Goal: Transaction & Acquisition: Purchase product/service

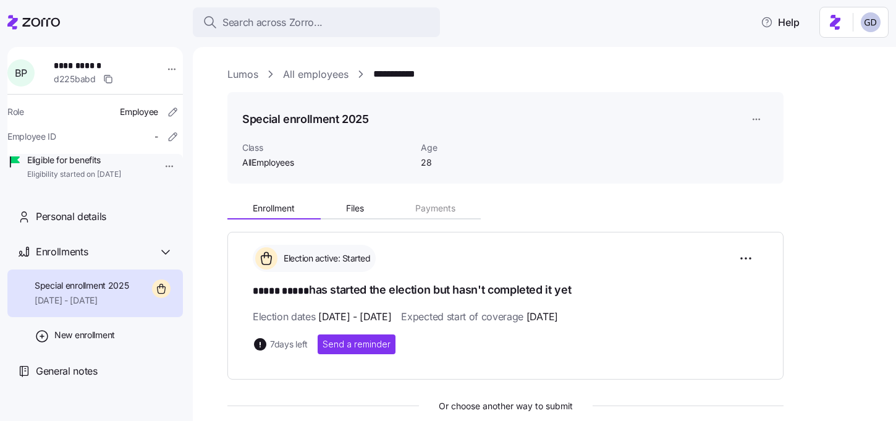
scroll to position [123, 0]
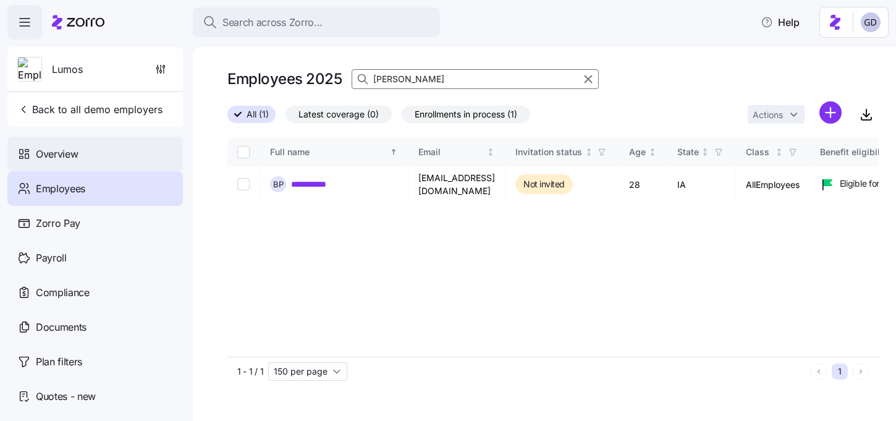
click at [64, 168] on div "Overview" at bounding box center [95, 154] width 176 height 35
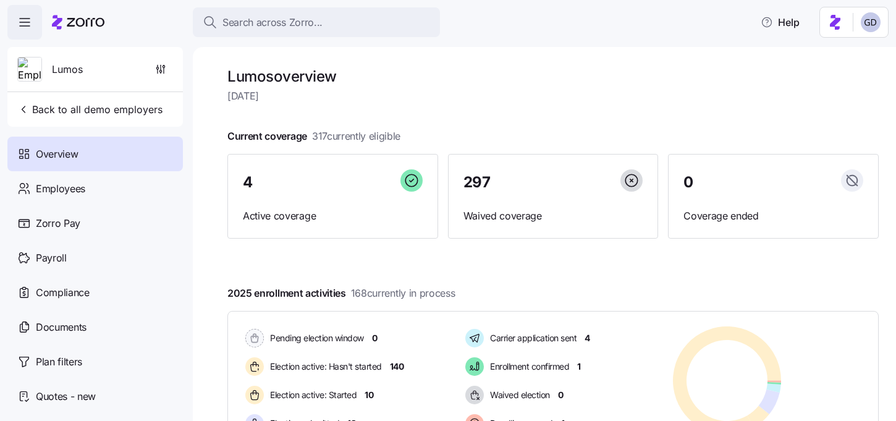
scroll to position [50, 0]
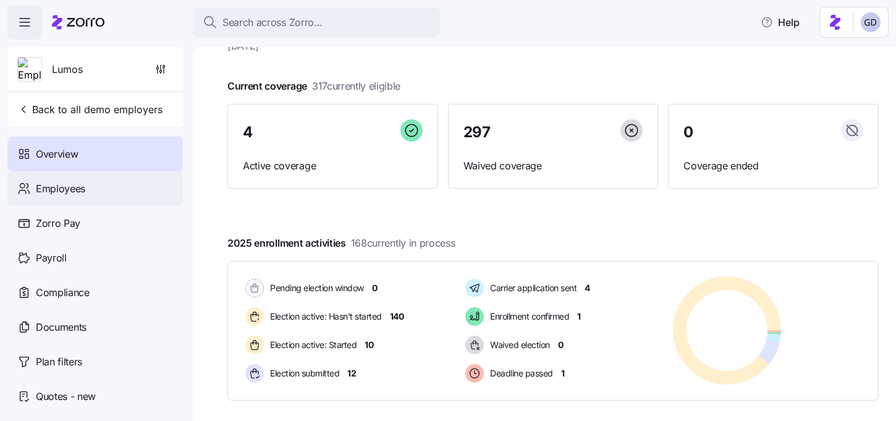
click at [100, 193] on div "Employees" at bounding box center [95, 188] width 176 height 35
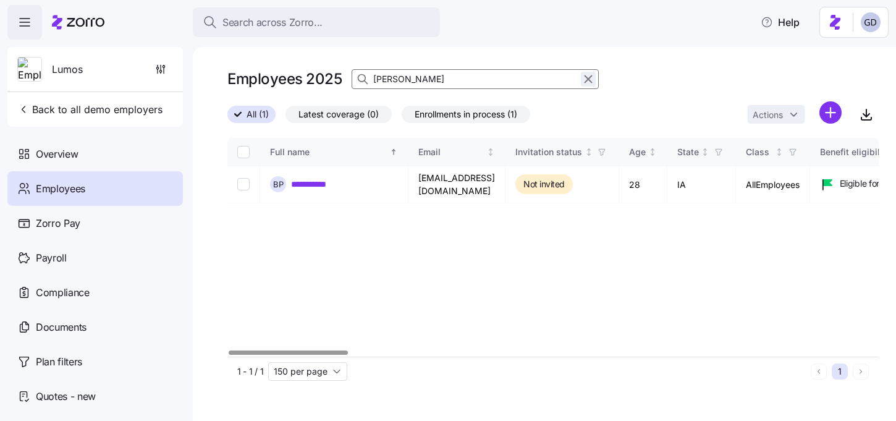
click at [591, 75] on icon "button" at bounding box center [589, 79] width 14 height 15
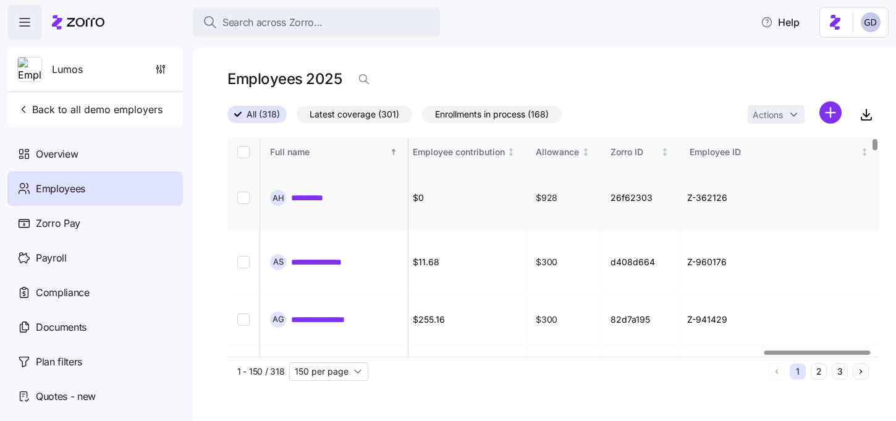
scroll to position [0, 3291]
click at [362, 79] on icon "button" at bounding box center [364, 79] width 12 height 12
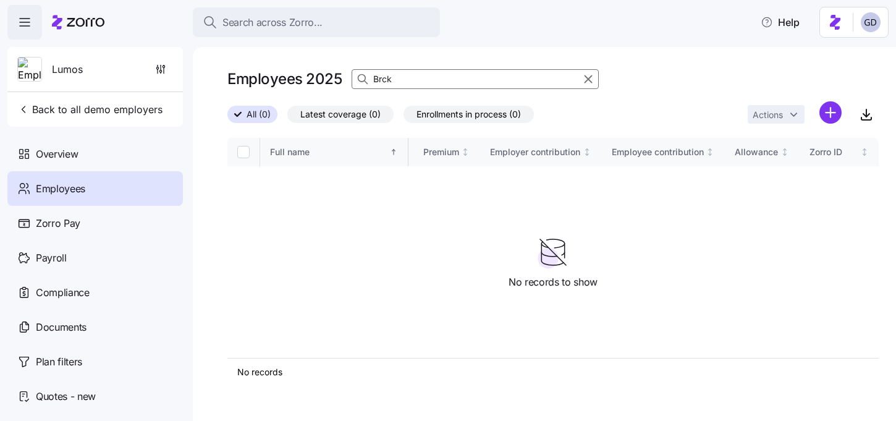
scroll to position [0, 2774]
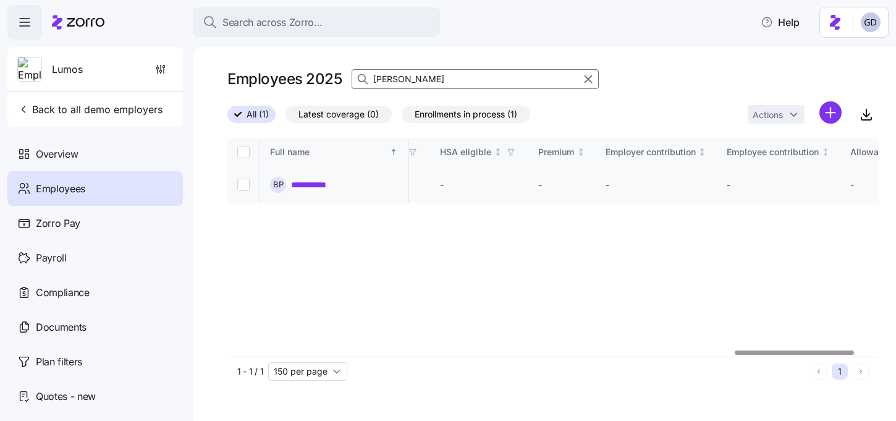
type input "Brock"
click at [318, 182] on link "**********" at bounding box center [316, 184] width 50 height 12
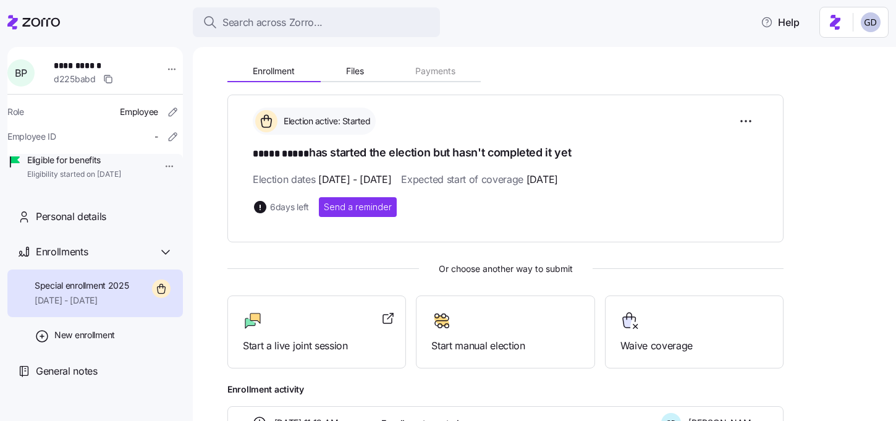
scroll to position [145, 0]
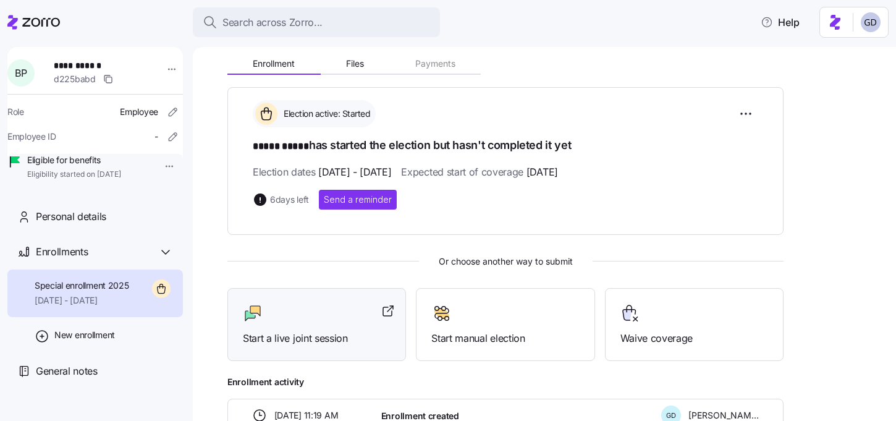
click at [301, 327] on div "Start a live joint session" at bounding box center [317, 324] width 148 height 43
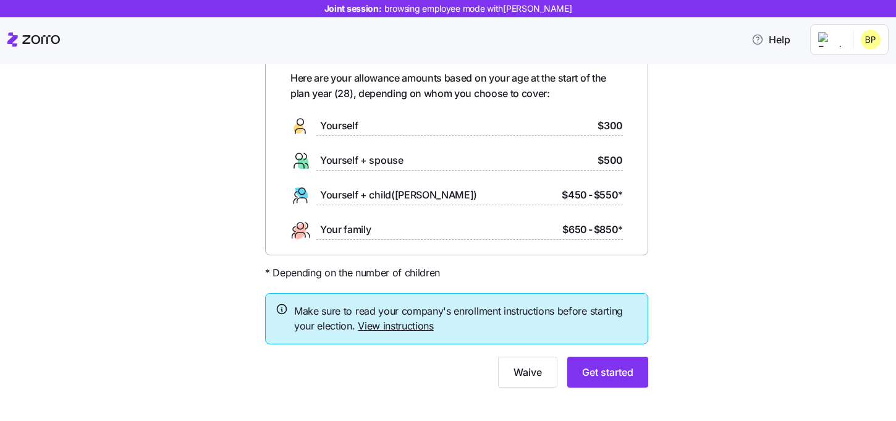
scroll to position [74, 0]
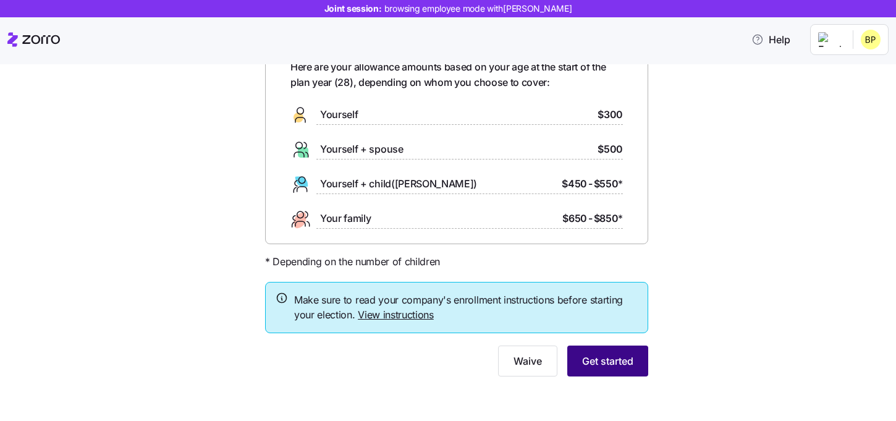
click at [619, 374] on button "Get started" at bounding box center [607, 361] width 81 height 31
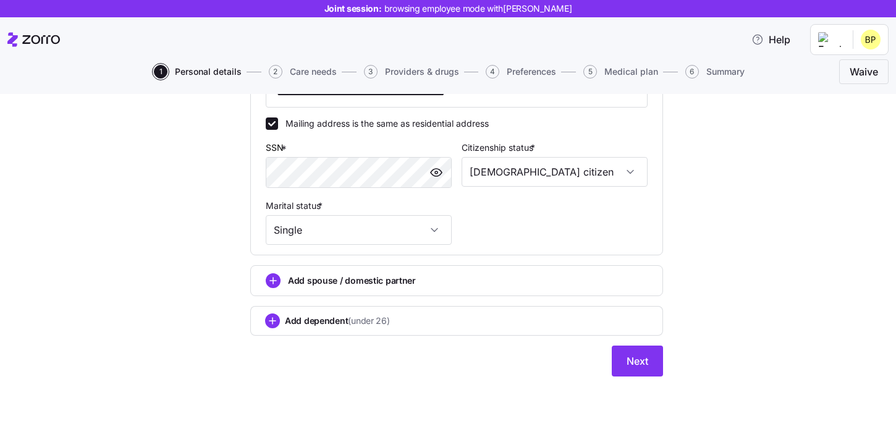
scroll to position [394, 0]
click at [641, 369] on button "Next" at bounding box center [637, 361] width 51 height 31
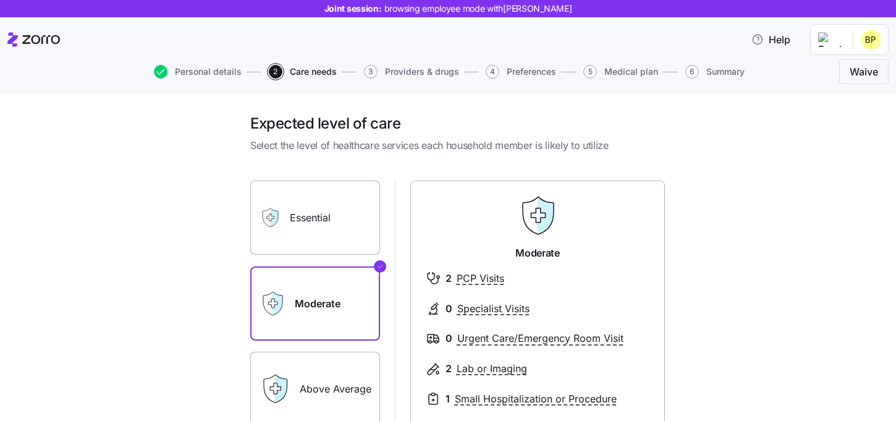
click at [320, 197] on label "Essential" at bounding box center [315, 217] width 130 height 74
click at [0, 0] on input "Essential" at bounding box center [0, 0] width 0 height 0
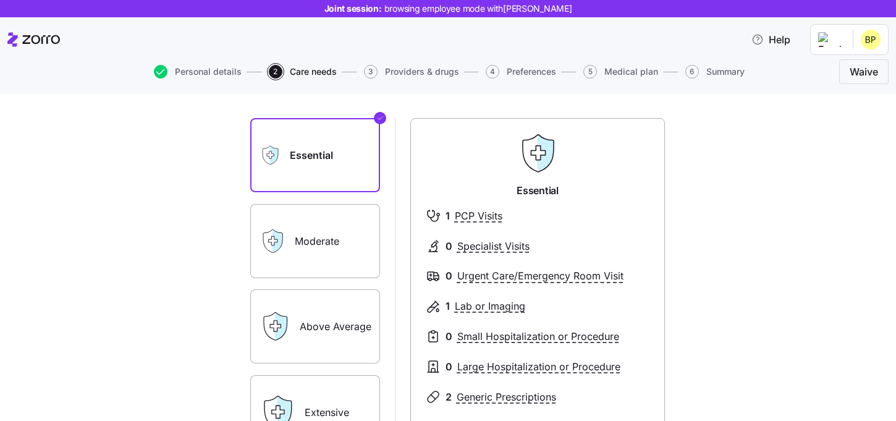
scroll to position [106, 0]
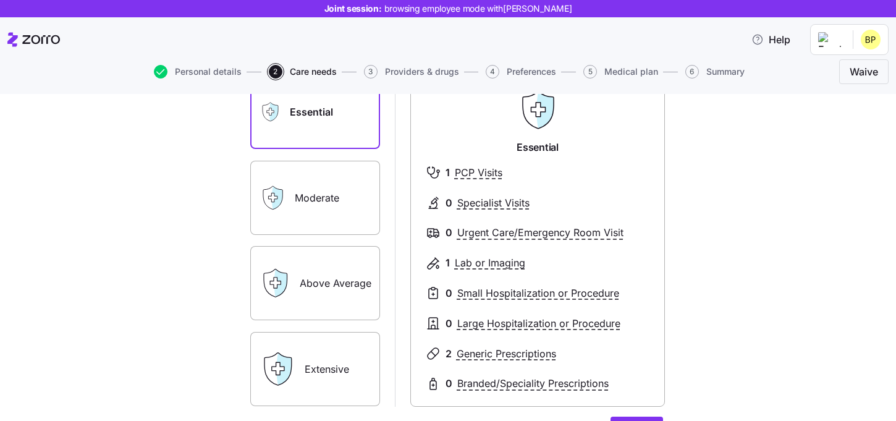
click at [347, 287] on label "Above Average" at bounding box center [315, 283] width 130 height 74
click at [0, 0] on input "Above Average" at bounding box center [0, 0] width 0 height 0
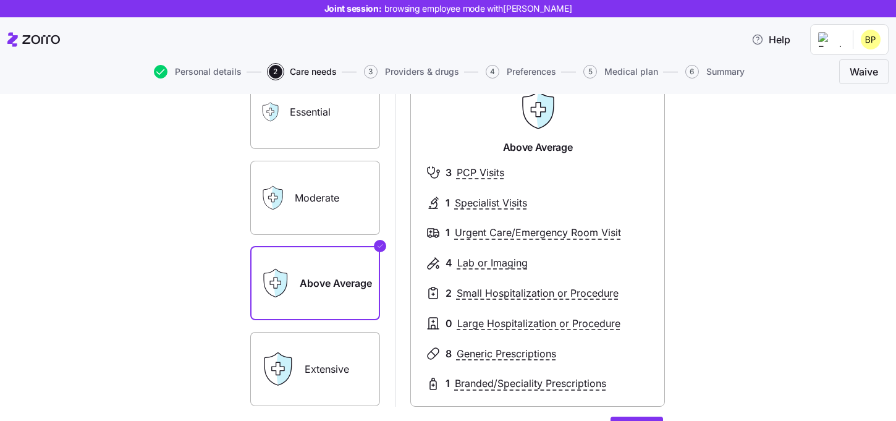
scroll to position [50, 0]
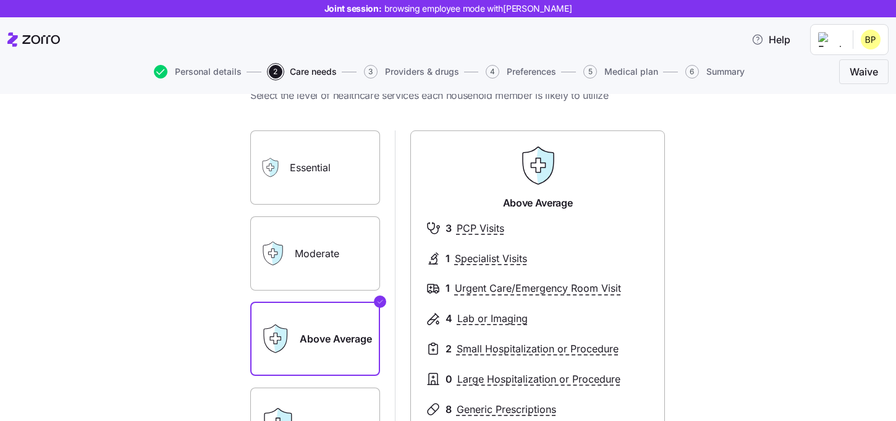
click at [337, 168] on label "Essential" at bounding box center [315, 167] width 130 height 74
click at [0, 0] on input "Essential" at bounding box center [0, 0] width 0 height 0
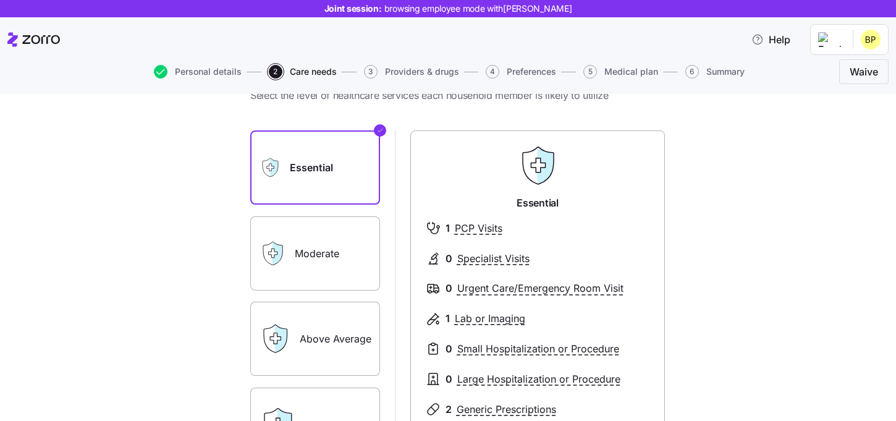
scroll to position [136, 0]
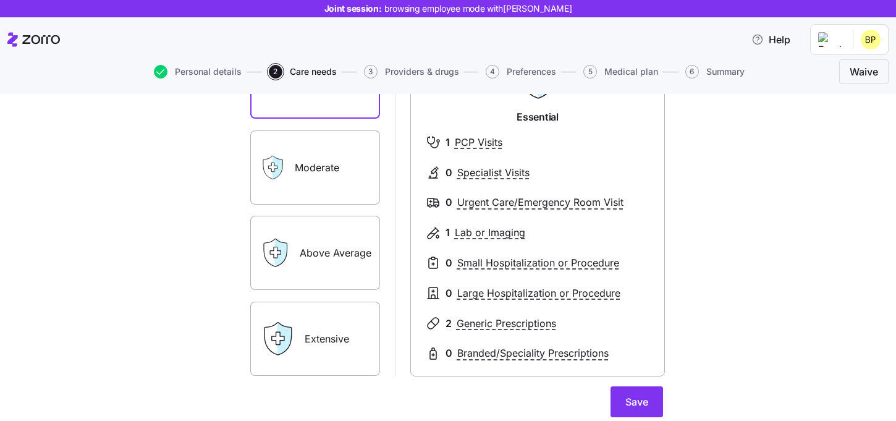
click at [323, 272] on label "Above Average" at bounding box center [315, 253] width 130 height 74
click at [0, 0] on input "Above Average" at bounding box center [0, 0] width 0 height 0
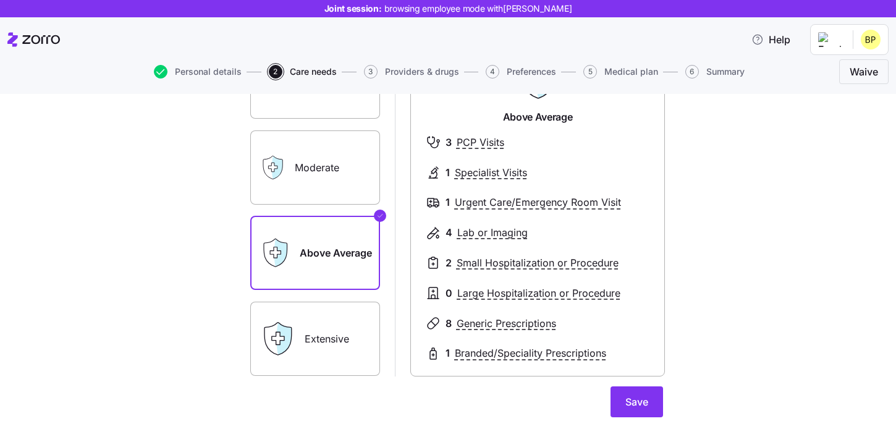
click at [357, 339] on label "Extensive" at bounding box center [315, 339] width 130 height 74
click at [0, 0] on input "Extensive" at bounding box center [0, 0] width 0 height 0
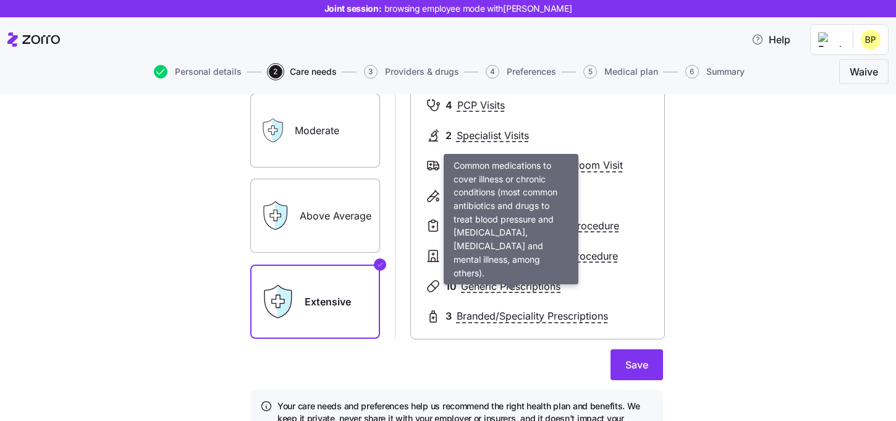
scroll to position [159, 0]
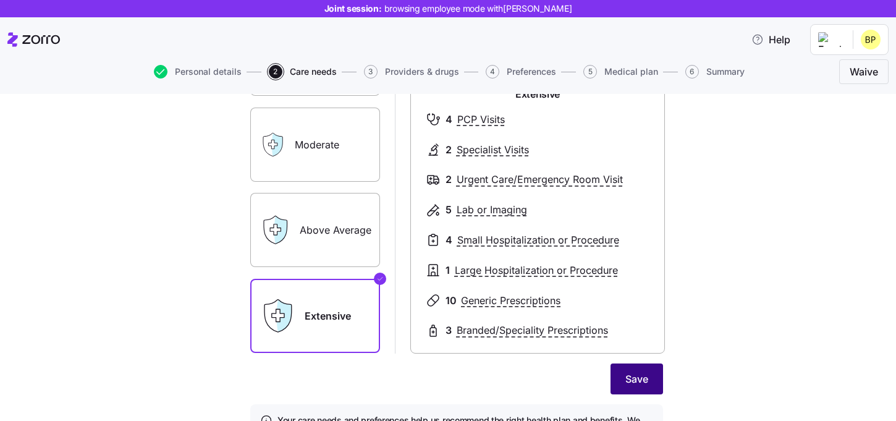
click at [629, 384] on span "Save" at bounding box center [637, 378] width 23 height 15
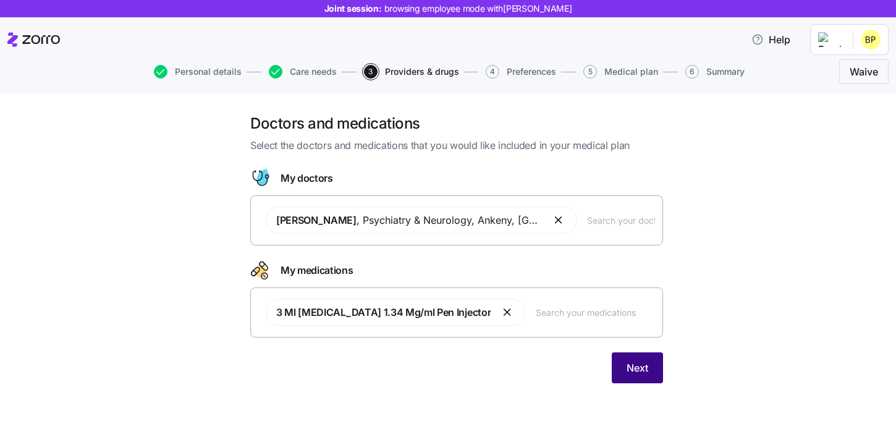
click at [631, 374] on span "Next" at bounding box center [638, 367] width 22 height 15
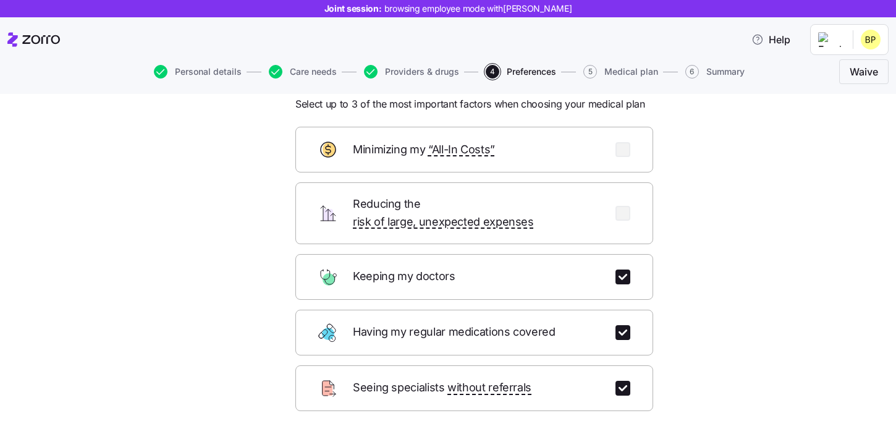
scroll to position [47, 0]
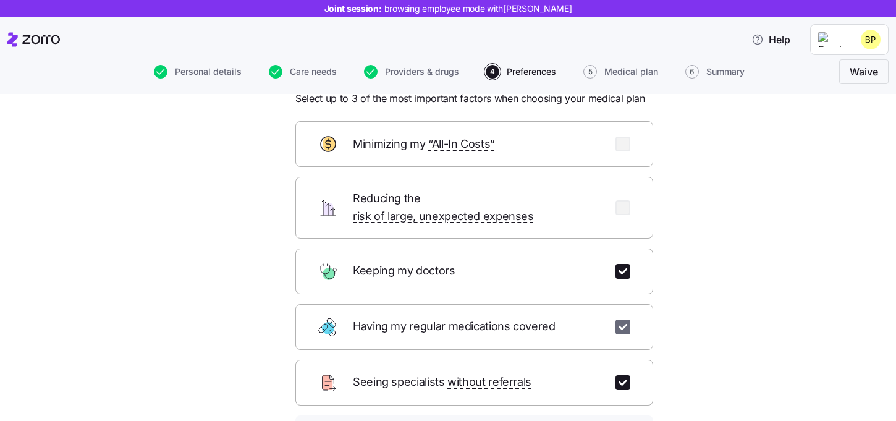
click at [624, 320] on input "checkbox" at bounding box center [623, 327] width 15 height 15
checkbox input "false"
click at [624, 375] on input "checkbox" at bounding box center [623, 382] width 15 height 15
checkbox input "false"
click at [627, 206] on input "checkbox" at bounding box center [623, 207] width 15 height 15
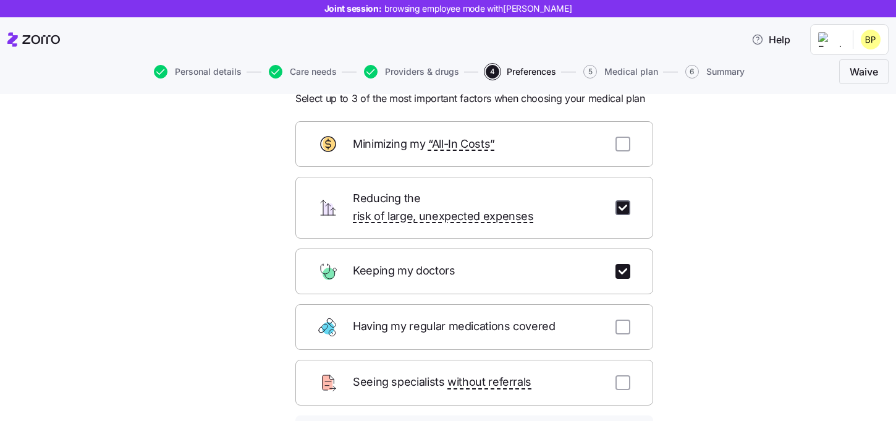
checkbox input "true"
click at [627, 155] on div "Minimizing my “All-In Costs”" at bounding box center [474, 144] width 358 height 46
click at [625, 145] on input "checkbox" at bounding box center [623, 144] width 15 height 15
checkbox input "false"
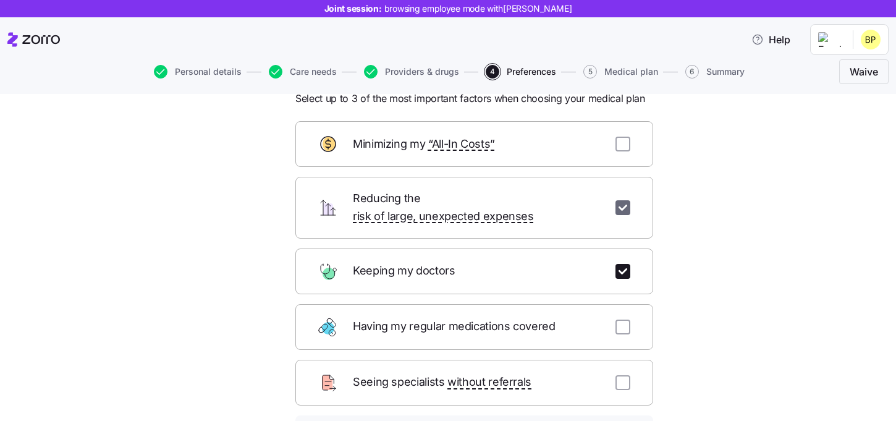
click at [624, 200] on input "checkbox" at bounding box center [623, 207] width 15 height 15
checkbox input "false"
click at [623, 320] on input "checkbox" at bounding box center [623, 327] width 15 height 15
checkbox input "true"
click at [622, 375] on input "checkbox" at bounding box center [623, 382] width 15 height 15
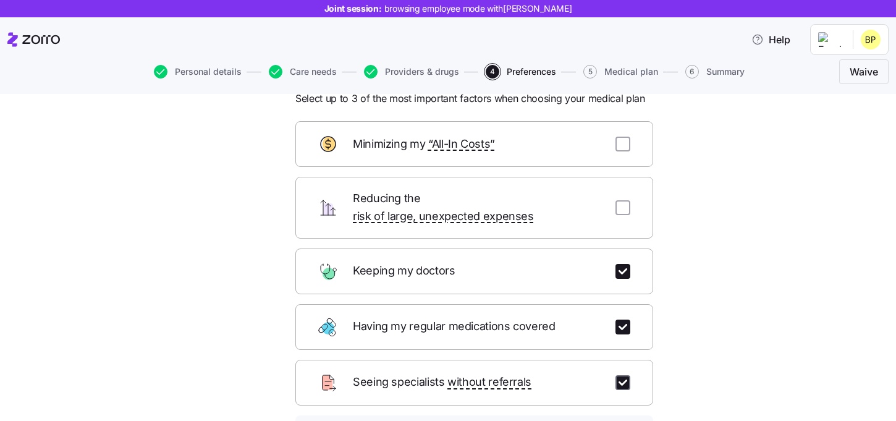
checkbox input "true"
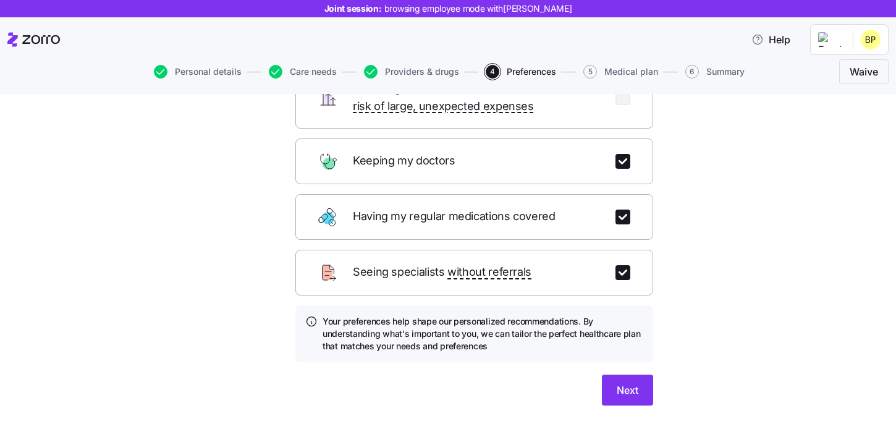
scroll to position [158, 0]
click at [640, 373] on button "Next" at bounding box center [627, 388] width 51 height 31
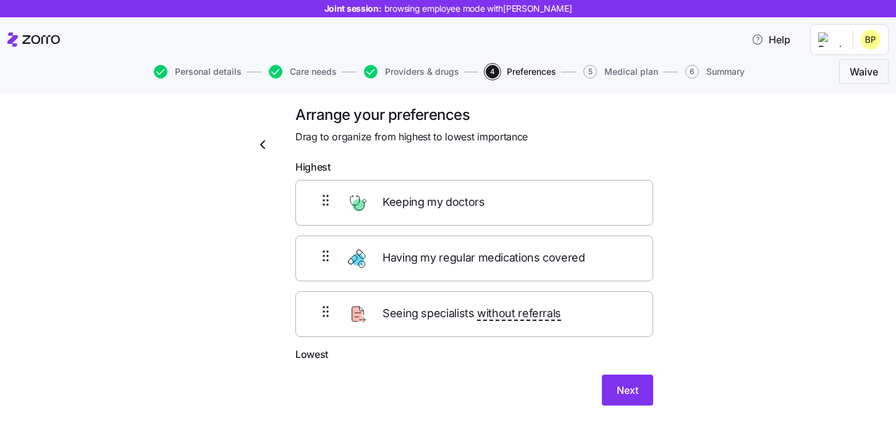
scroll to position [7, 0]
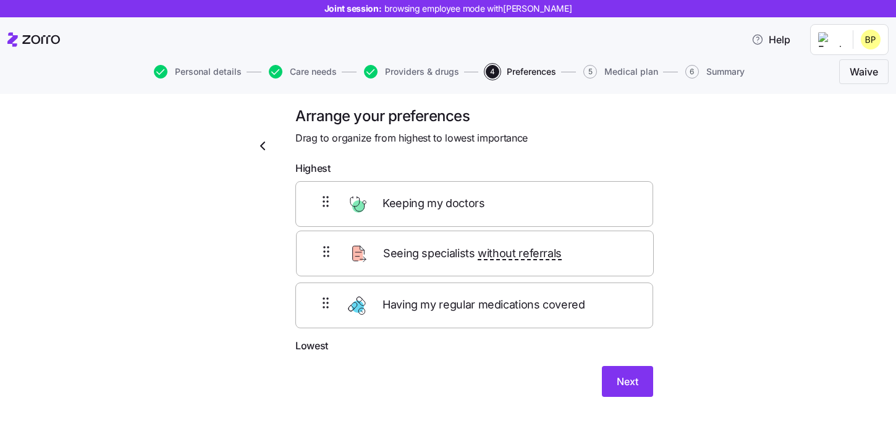
drag, startPoint x: 522, startPoint y: 322, endPoint x: 523, endPoint y: 252, distance: 69.8
click at [523, 252] on div "Keeping my doctors Having my regular medications covered Seeing specialists wit…" at bounding box center [474, 259] width 358 height 157
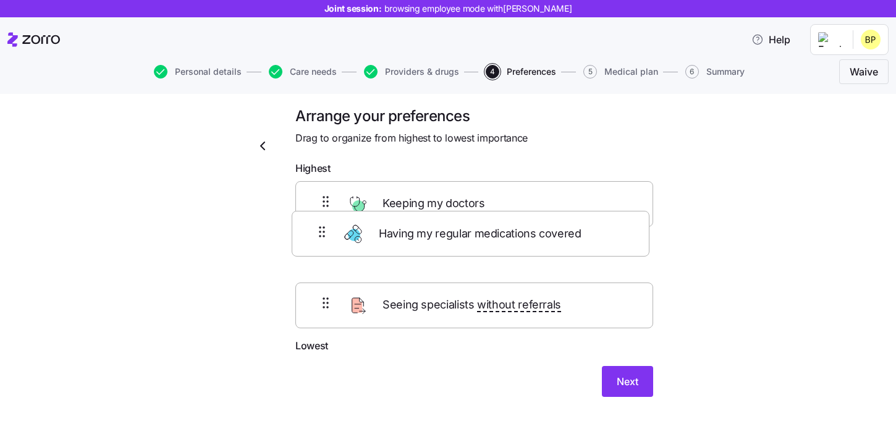
drag, startPoint x: 508, startPoint y: 300, endPoint x: 504, endPoint y: 213, distance: 86.6
click at [504, 213] on div "Keeping my doctors Seeing specialists without referrals Having my regular medic…" at bounding box center [474, 259] width 358 height 157
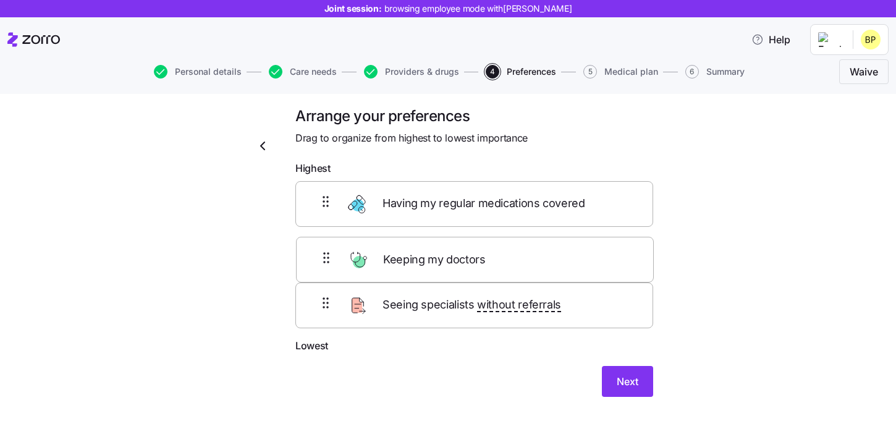
drag, startPoint x: 492, startPoint y: 197, endPoint x: 494, endPoint y: 248, distance: 50.7
click at [494, 248] on div "Keeping my doctors Having my regular medications covered Seeing specialists wit…" at bounding box center [474, 259] width 358 height 157
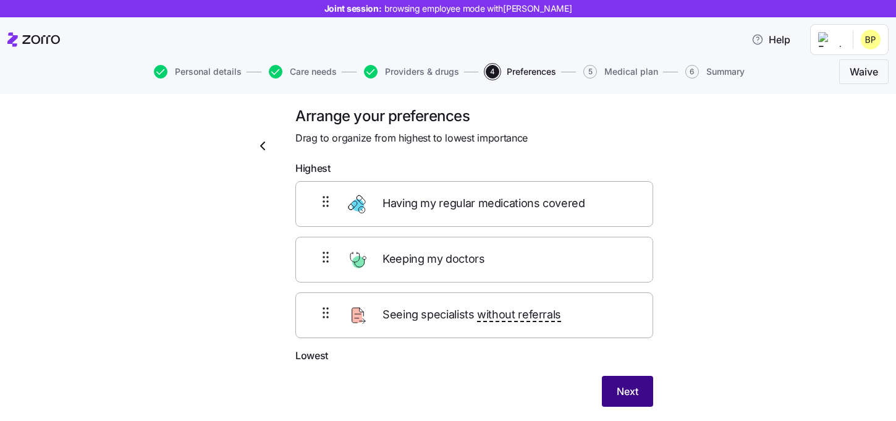
click at [644, 394] on button "Next" at bounding box center [627, 391] width 51 height 31
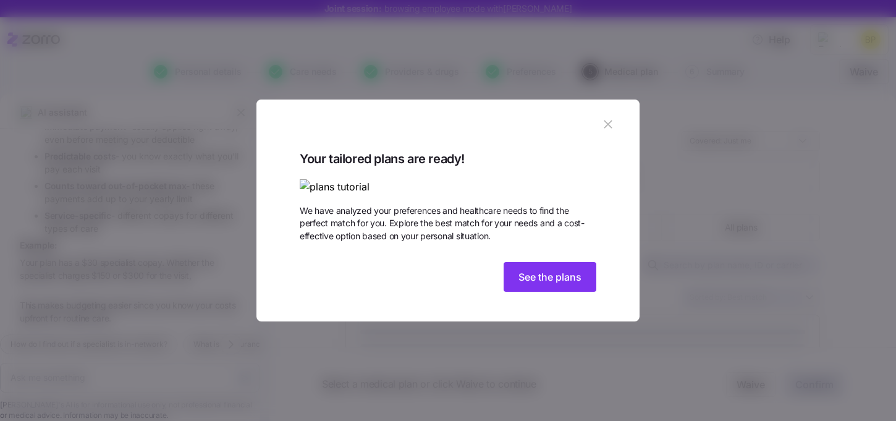
scroll to position [1624, 0]
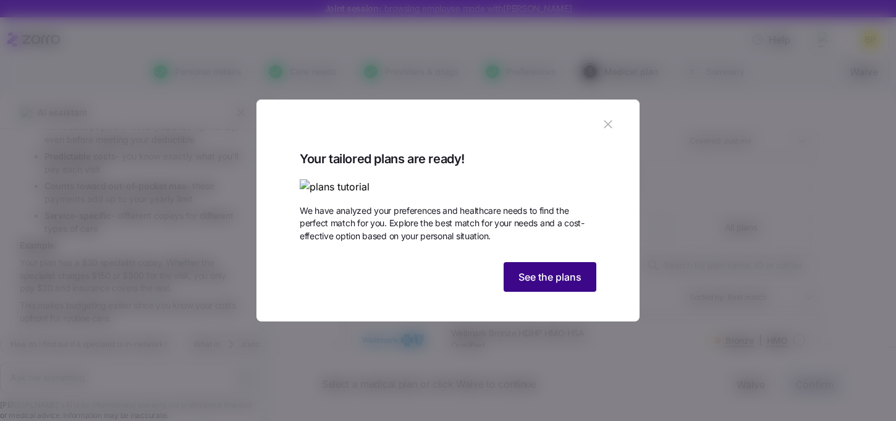
click at [568, 284] on span "See the plans" at bounding box center [550, 276] width 63 height 15
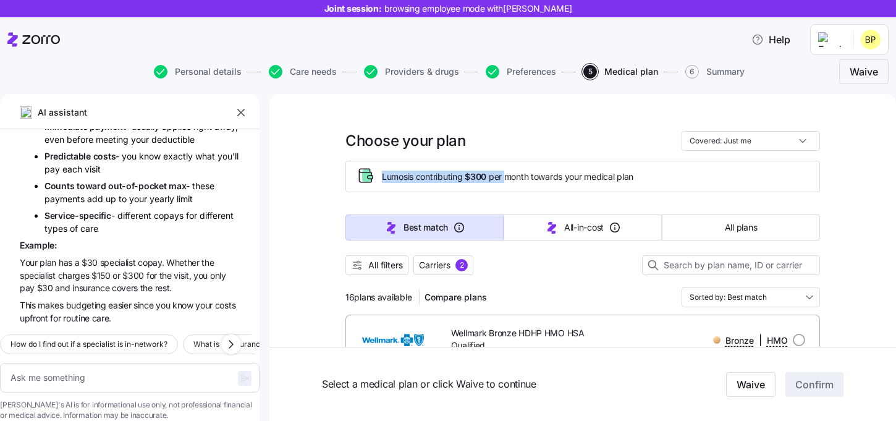
drag, startPoint x: 381, startPoint y: 172, endPoint x: 507, endPoint y: 171, distance: 126.1
click at [507, 171] on div "Lumos is contributing $300 per month towards your medical plan" at bounding box center [583, 176] width 454 height 20
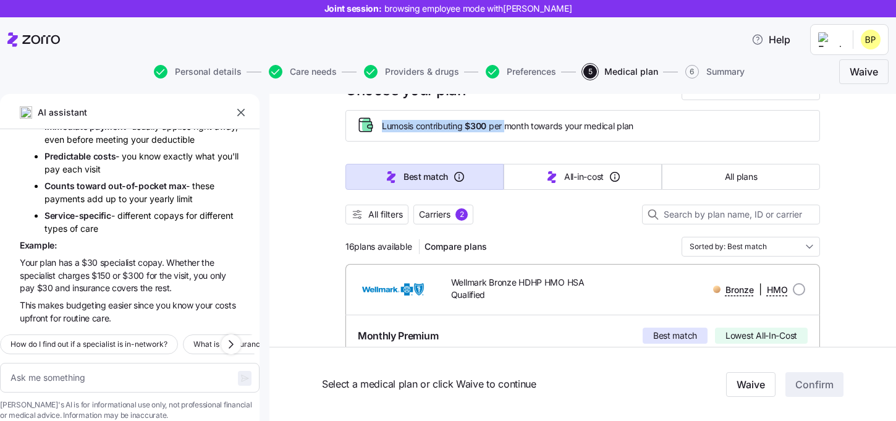
scroll to position [60, 0]
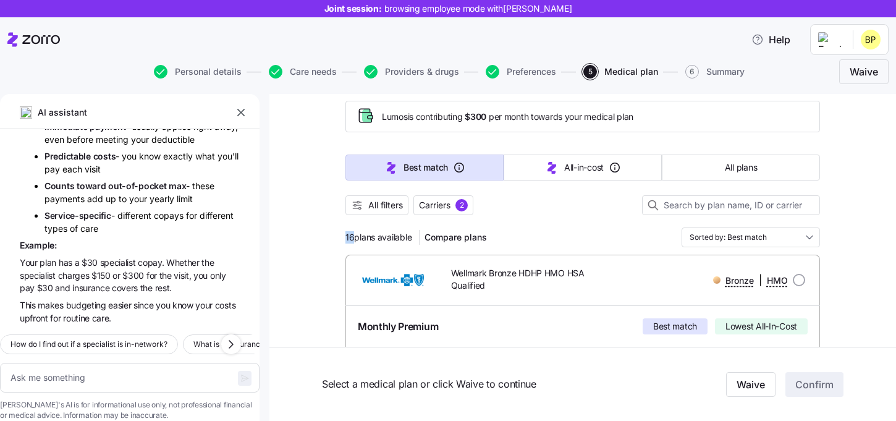
drag, startPoint x: 352, startPoint y: 234, endPoint x: 328, endPoint y: 234, distance: 23.5
click at [454, 208] on span "Carriers 2" at bounding box center [443, 205] width 49 height 12
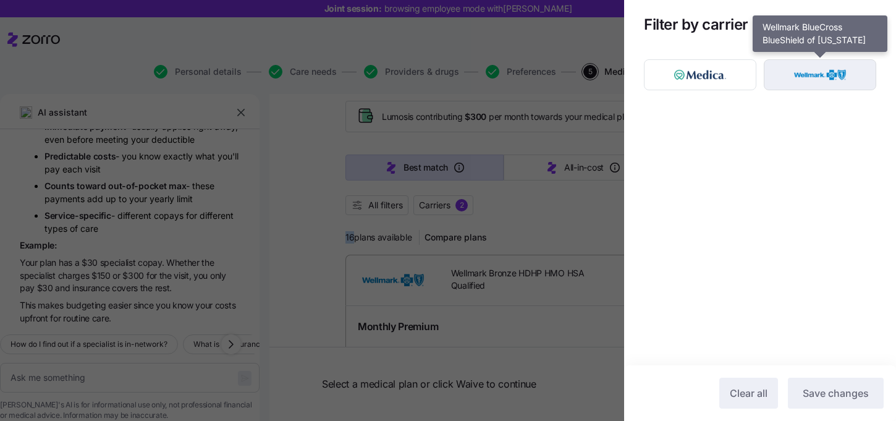
click at [808, 77] on img "button" at bounding box center [820, 74] width 91 height 25
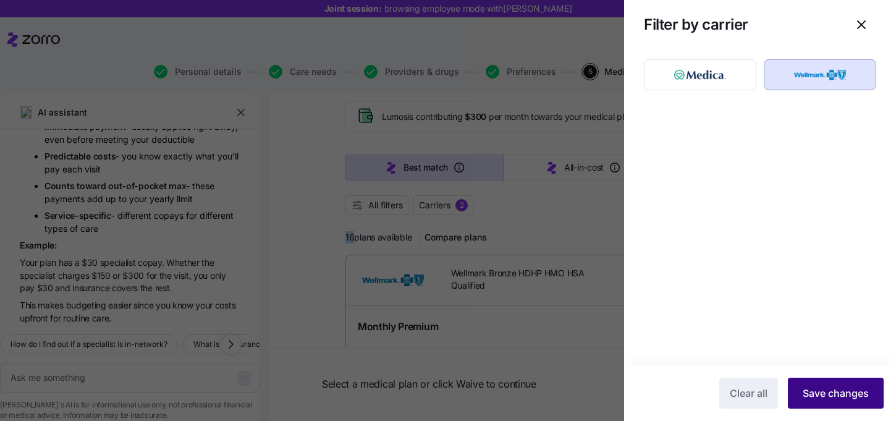
click at [820, 404] on button "Save changes" at bounding box center [836, 393] width 96 height 31
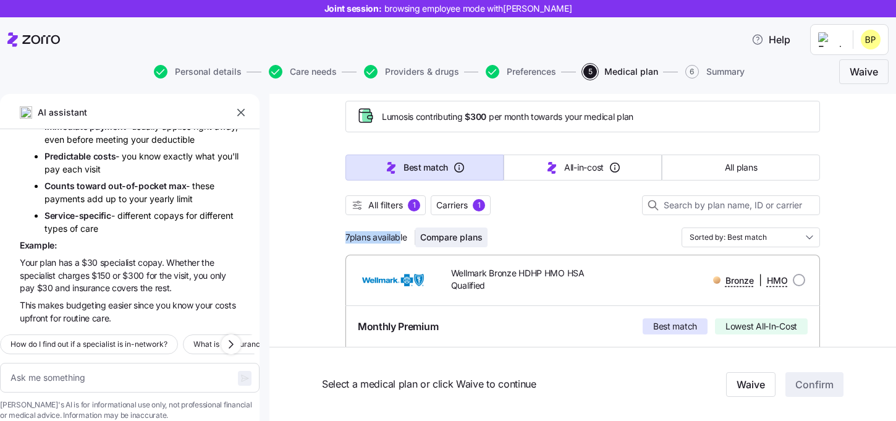
drag, startPoint x: 346, startPoint y: 237, endPoint x: 438, endPoint y: 237, distance: 91.5
click at [433, 237] on div "7 plans available Compare plans" at bounding box center [417, 237] width 142 height 20
click at [564, 234] on div "7 plans available Compare plans Sorted by: Best match" at bounding box center [583, 237] width 475 height 20
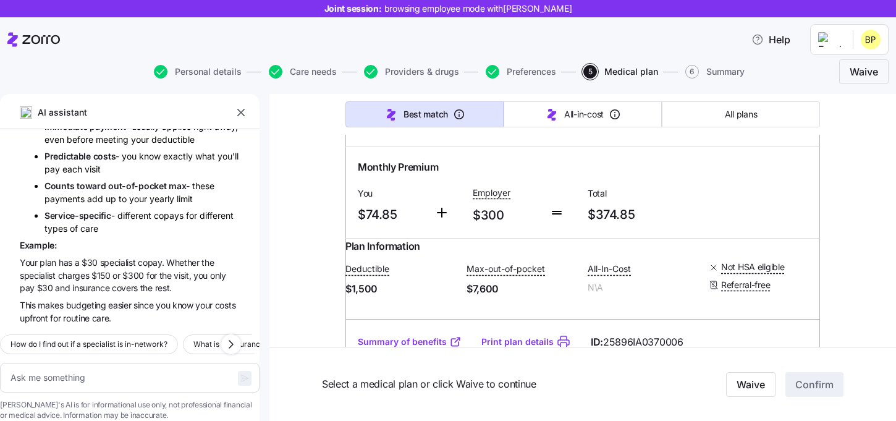
type textarea "x"
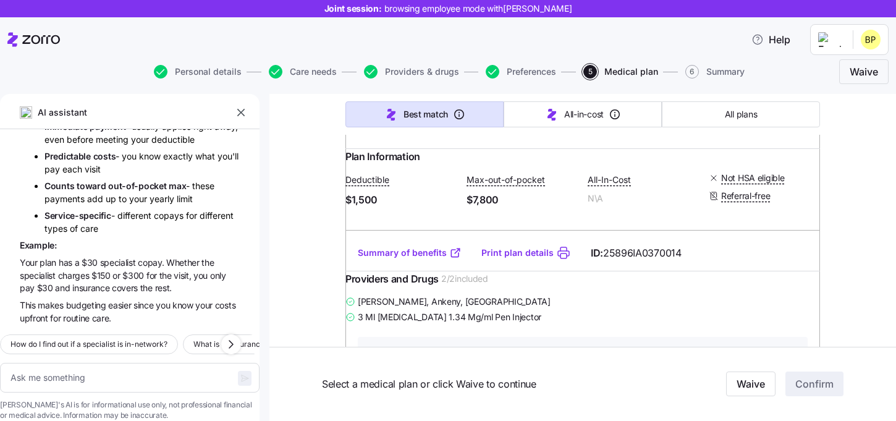
scroll to position [1436, 0]
drag, startPoint x: 392, startPoint y: 240, endPoint x: 358, endPoint y: 240, distance: 33.4
click at [358, 137] on span "$61.91" at bounding box center [391, 126] width 67 height 20
click at [413, 137] on span "$61.91" at bounding box center [391, 126] width 67 height 20
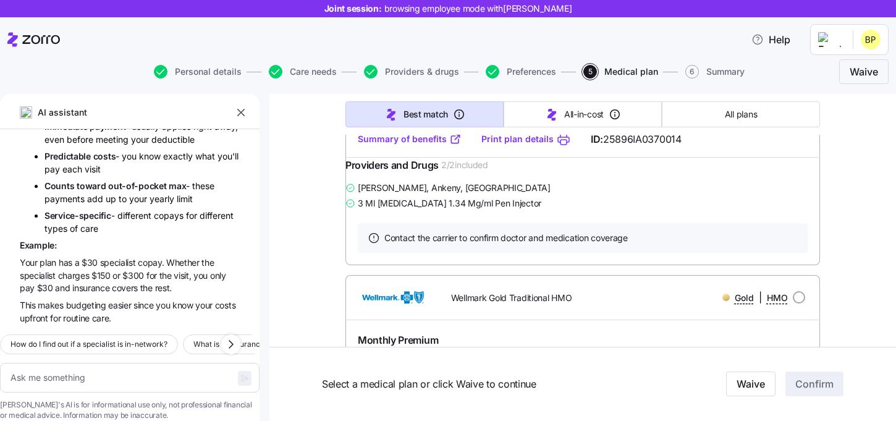
scroll to position [1560, 0]
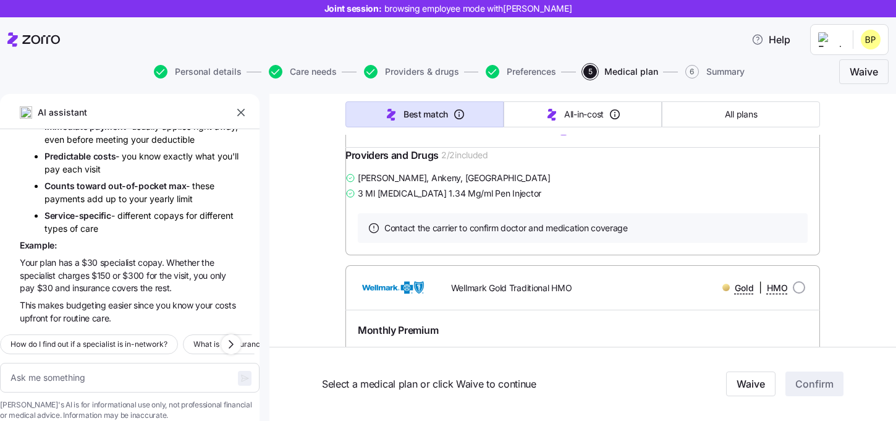
drag, startPoint x: 390, startPoint y: 194, endPoint x: 351, endPoint y: 179, distance: 41.7
click at [351, 111] on div "Plan Information Deductible $1,500 Max-out-of-pocket $7,800 All-In-Cost N\A Not…" at bounding box center [583, 68] width 475 height 86
click at [426, 91] on div "Deductible $1,500 Max-out-of-pocket $7,800 All-In-Cost N\A Not HSA eligible Ref…" at bounding box center [583, 66] width 475 height 51
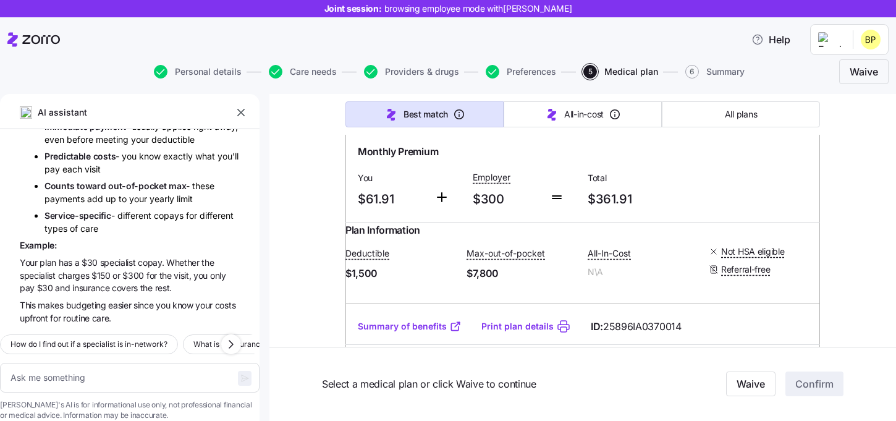
scroll to position [1355, 0]
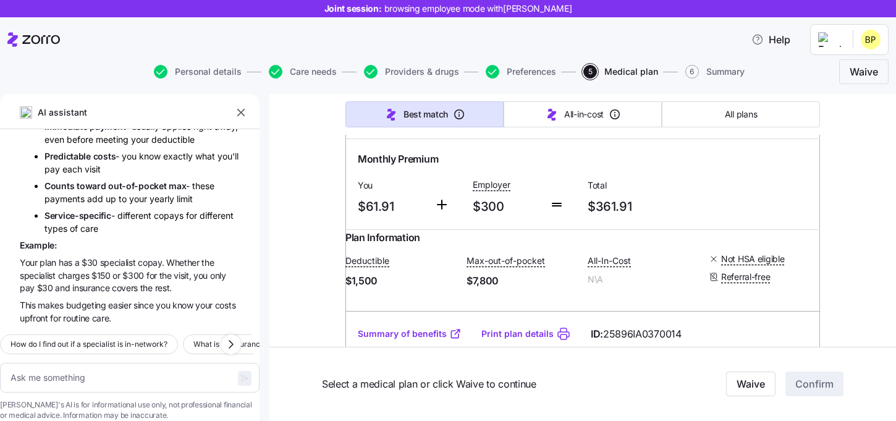
click at [798, 124] on div "Gold | HMO" at bounding box center [716, 115] width 180 height 15
click at [798, 122] on input "radio" at bounding box center [799, 116] width 12 height 12
radio input "true"
type textarea "x"
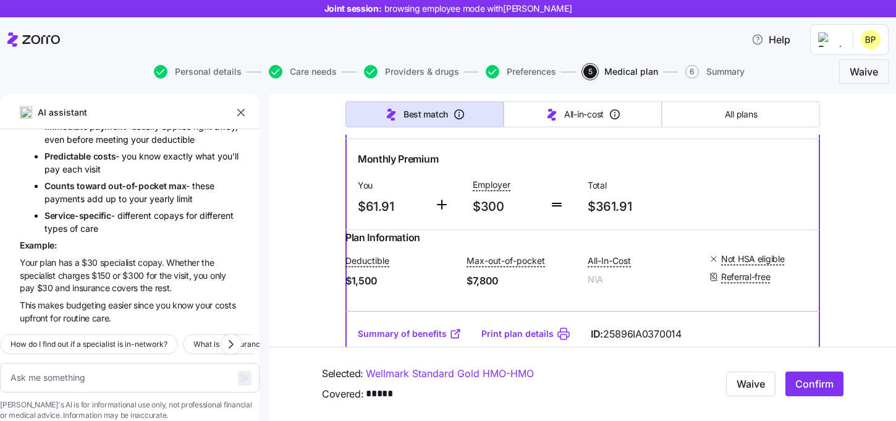
click at [796, 122] on input "radio" at bounding box center [799, 116] width 12 height 12
click at [779, 46] on span "Help" at bounding box center [771, 39] width 39 height 15
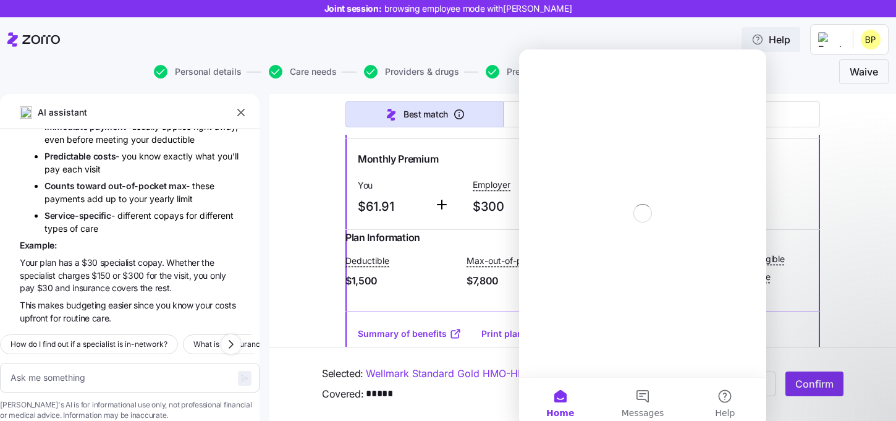
scroll to position [0, 0]
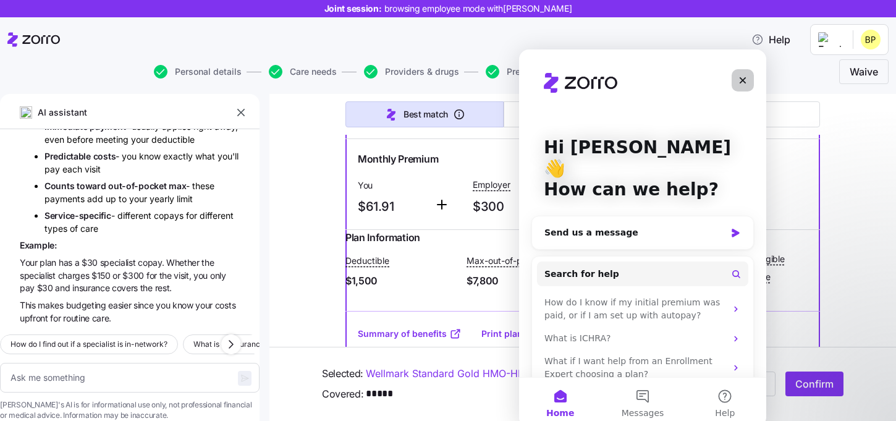
click at [745, 78] on icon "Close" at bounding box center [743, 80] width 7 height 7
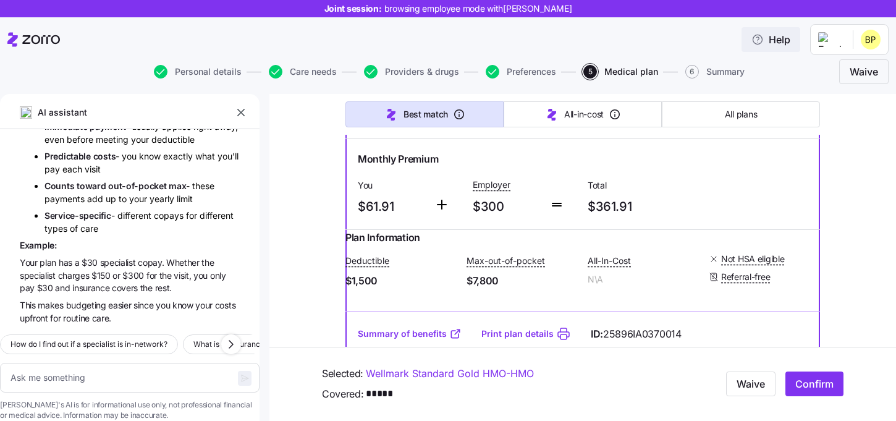
click at [782, 44] on span "Help" at bounding box center [771, 39] width 39 height 15
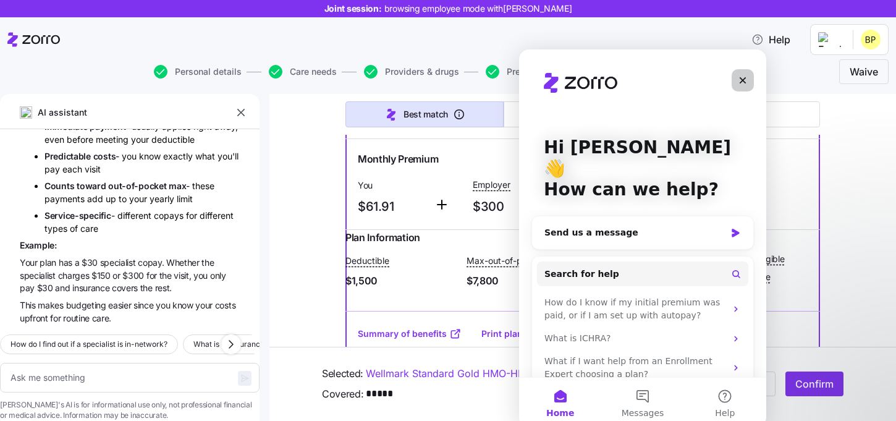
click at [740, 84] on icon "Close" at bounding box center [743, 80] width 10 height 10
